Goal: Entertainment & Leisure: Consume media (video, audio)

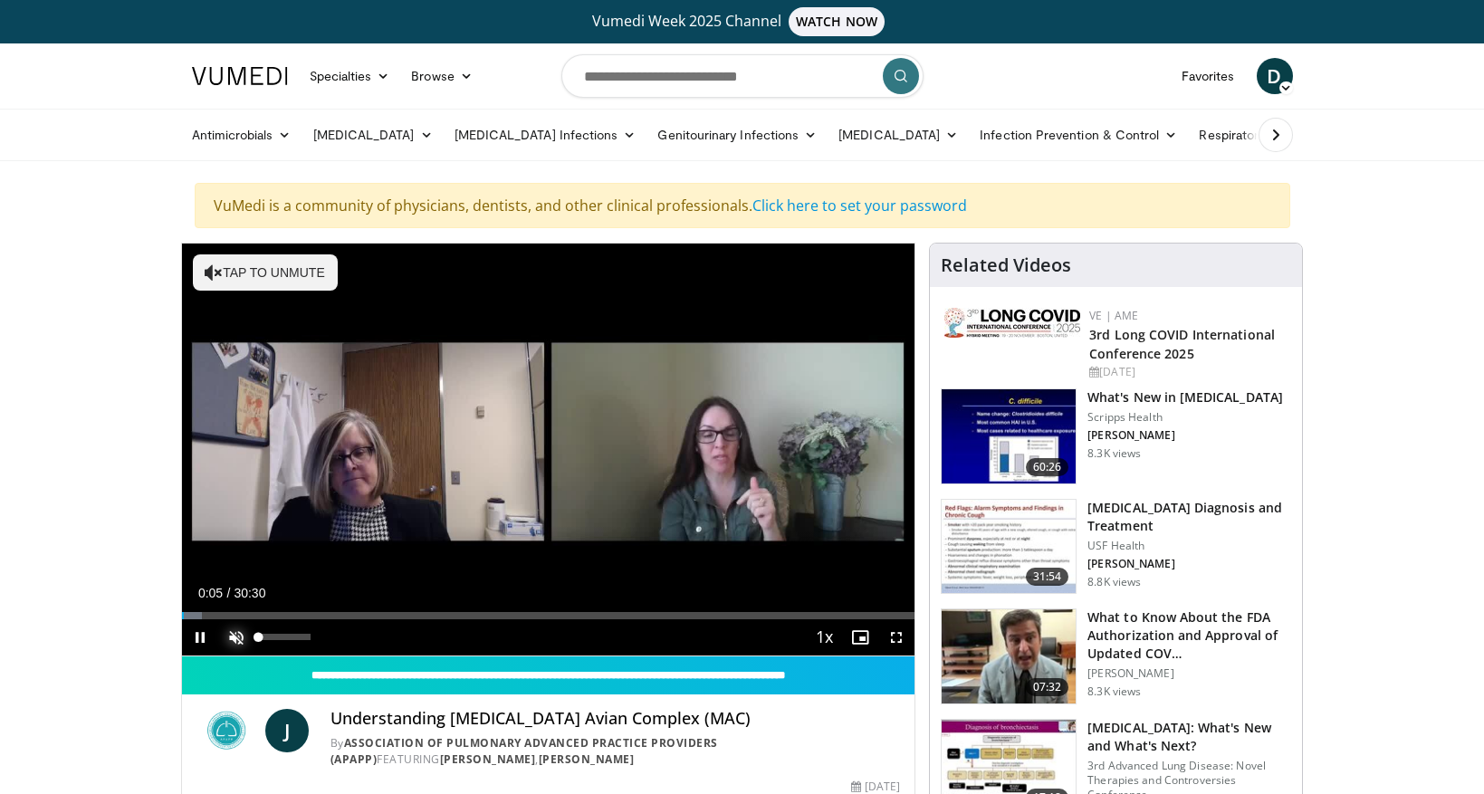
click at [231, 639] on span "Video Player" at bounding box center [236, 637] width 36 height 36
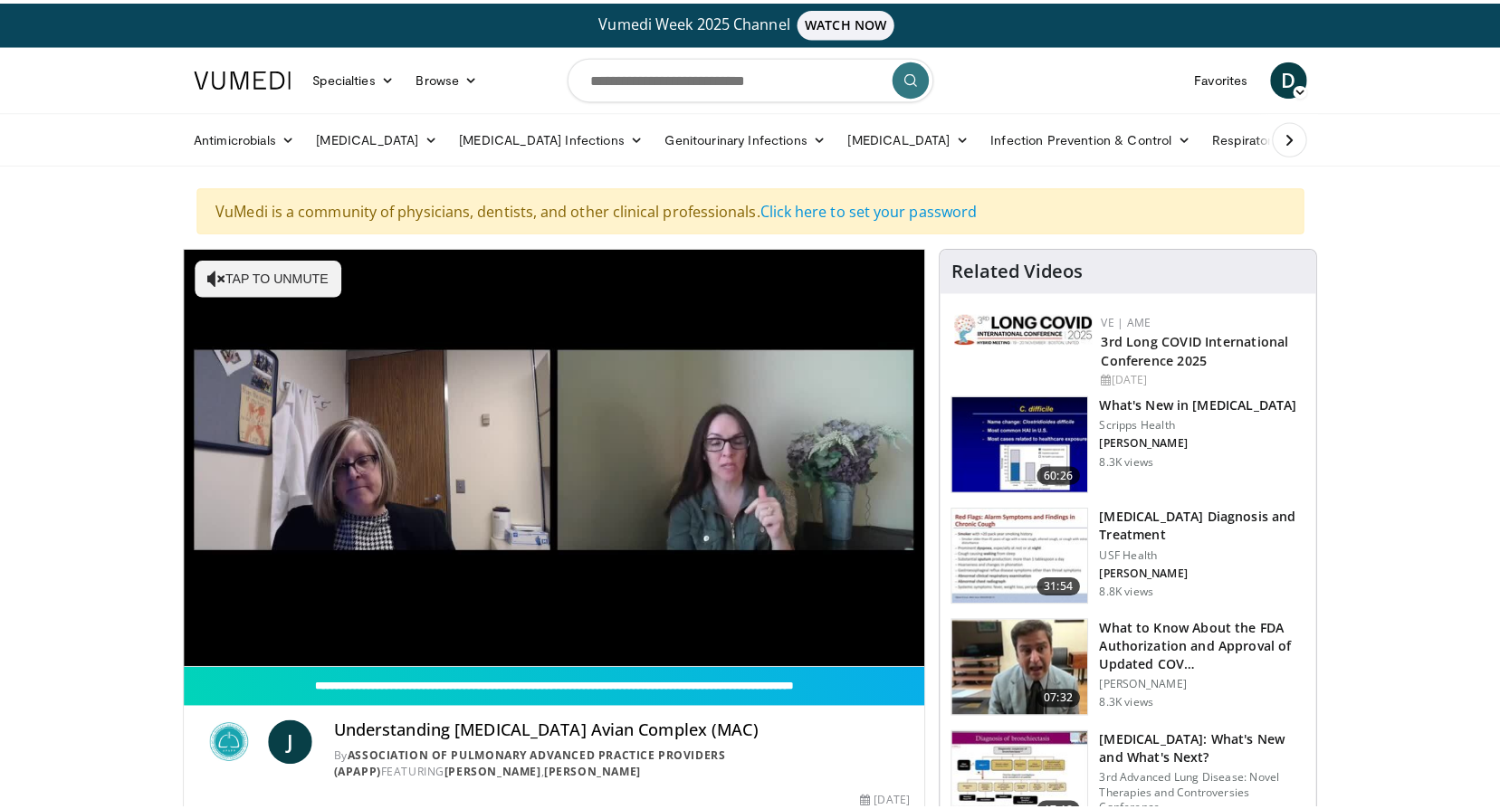
scroll to position [91, 0]
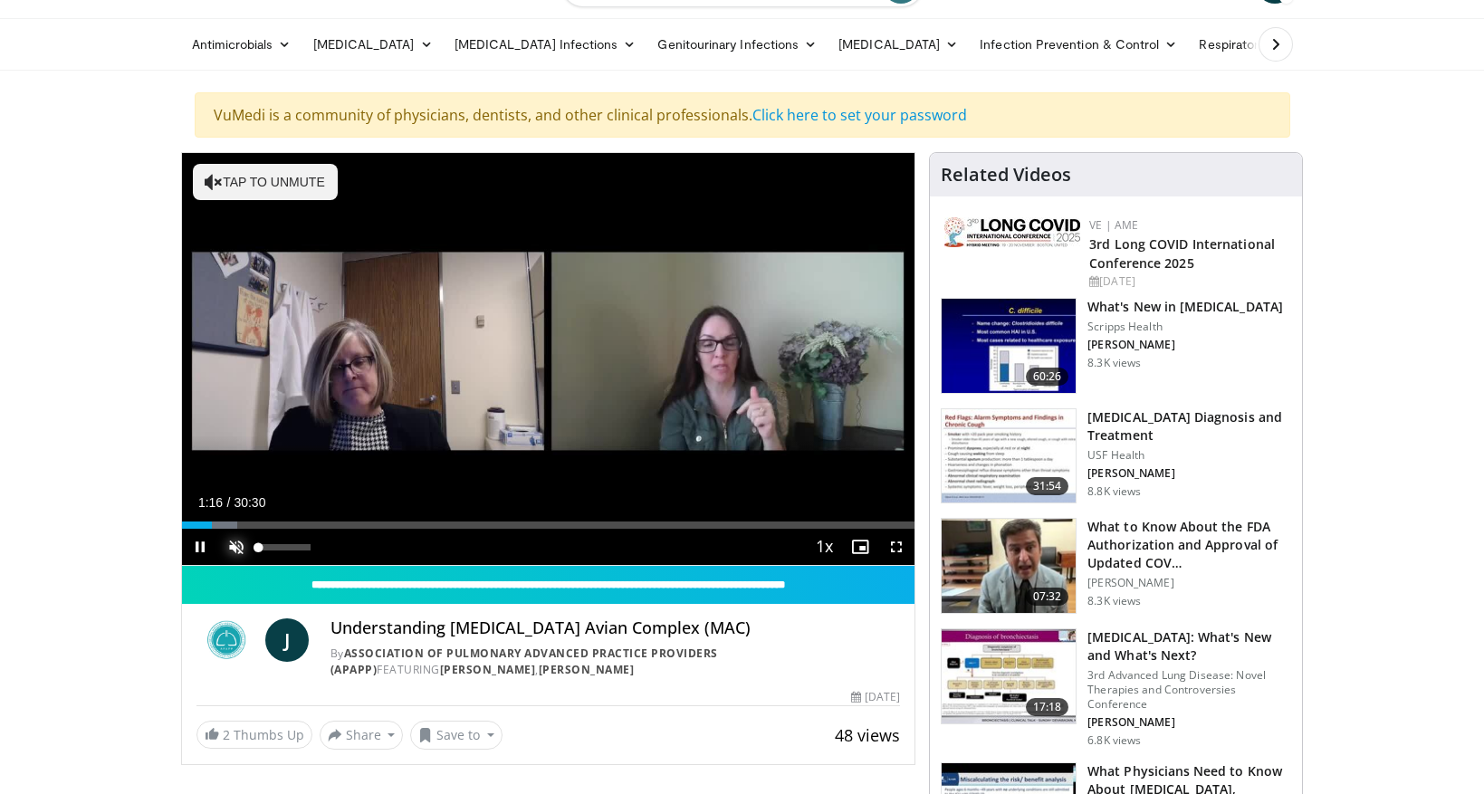
click at [231, 546] on span "Video Player" at bounding box center [236, 547] width 36 height 36
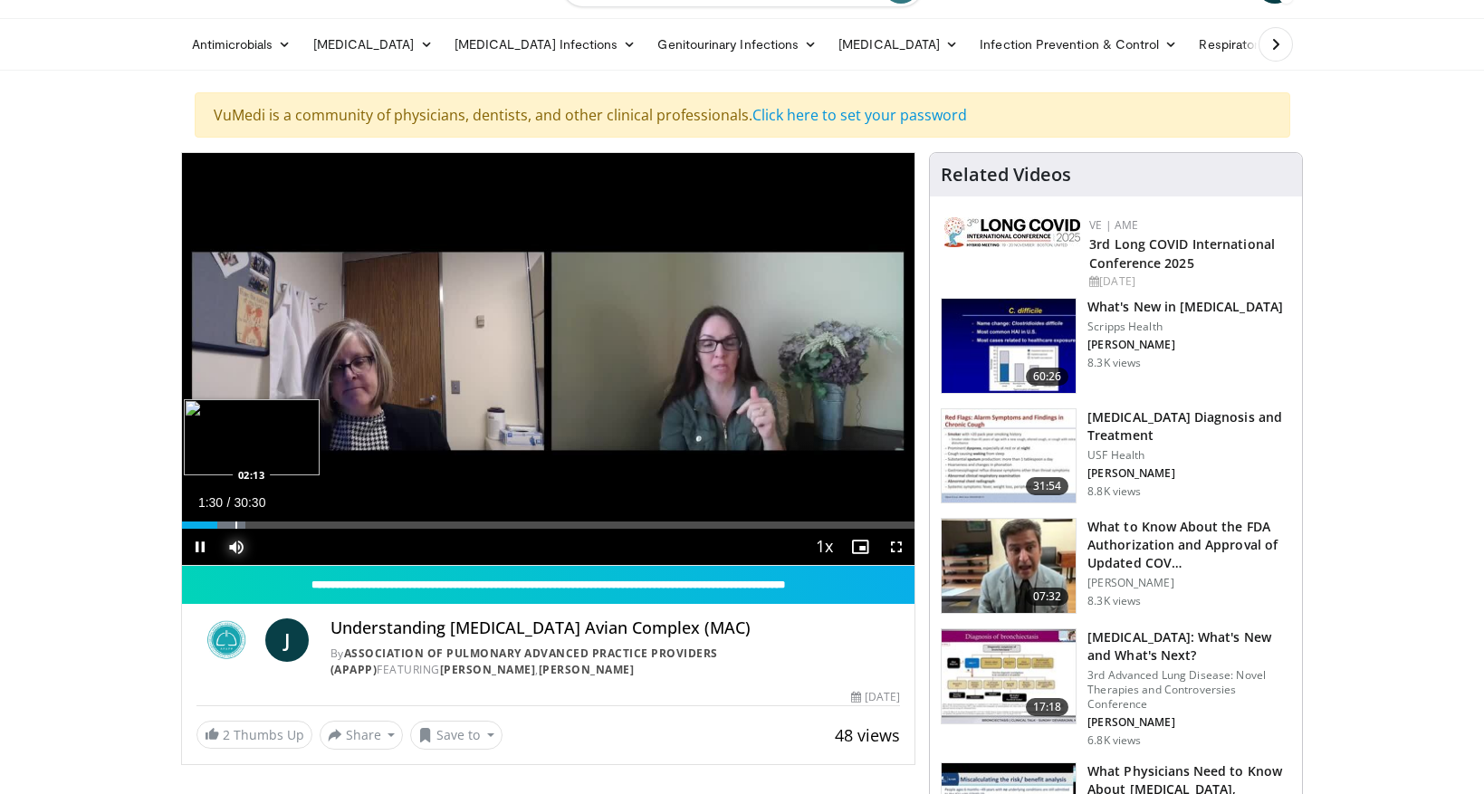
click at [235, 526] on div "Progress Bar" at bounding box center [236, 525] width 2 height 7
click at [223, 526] on div "Progress Bar" at bounding box center [224, 525] width 2 height 7
